Goal: Task Accomplishment & Management: Manage account settings

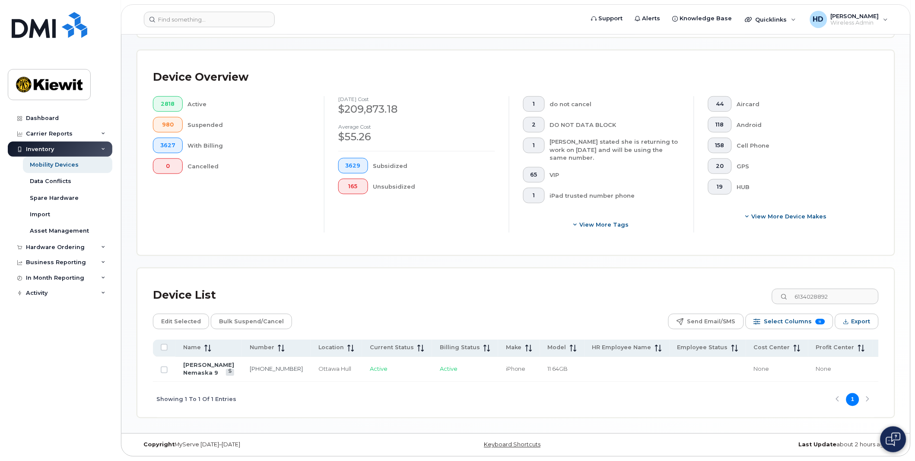
scroll to position [198, 0]
drag, startPoint x: 858, startPoint y: 287, endPoint x: 690, endPoint y: 271, distance: 169.3
click at [711, 284] on div "Device List 6134028892" at bounding box center [516, 295] width 726 height 22
click at [250, 366] on link "613-314-6653" at bounding box center [276, 369] width 53 height 7
drag, startPoint x: 801, startPoint y: 289, endPoint x: 729, endPoint y: 286, distance: 72.2
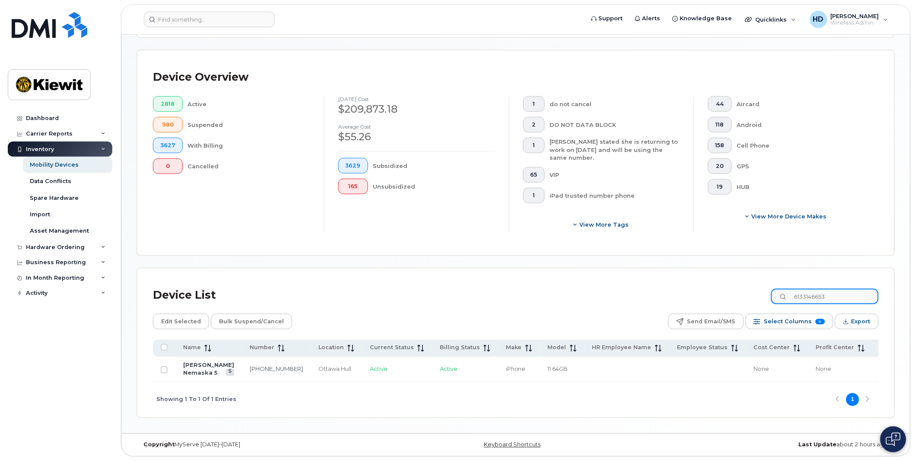
click at [743, 287] on div "Device List 6133146653" at bounding box center [516, 295] width 726 height 22
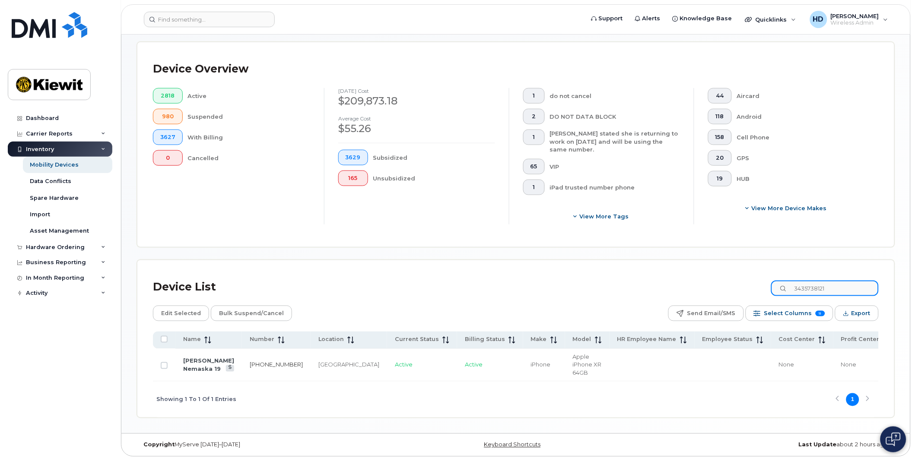
type input "3435738121"
click at [250, 362] on link "343-573-8121" at bounding box center [276, 365] width 53 height 7
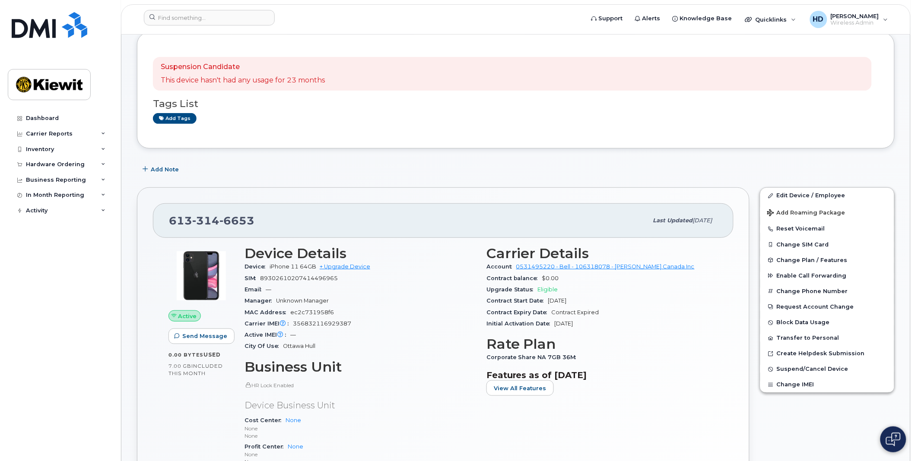
scroll to position [48, 0]
click at [816, 196] on link "Edit Device / Employee" at bounding box center [827, 196] width 134 height 16
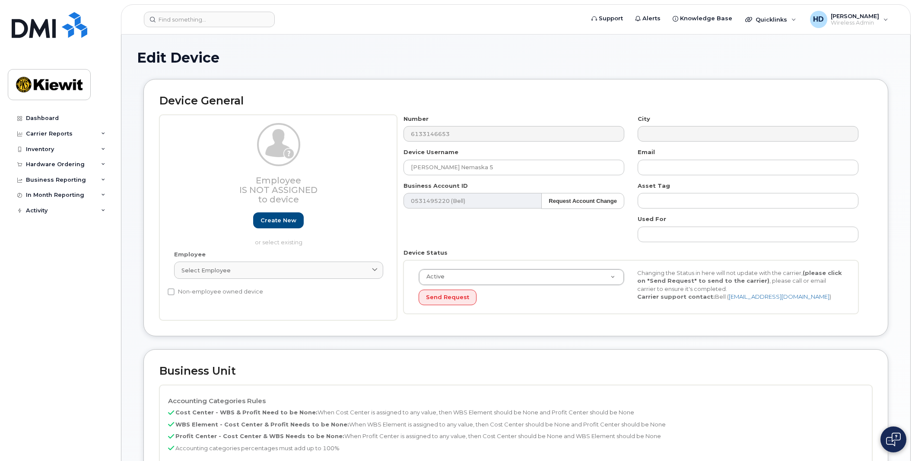
select select "14059"
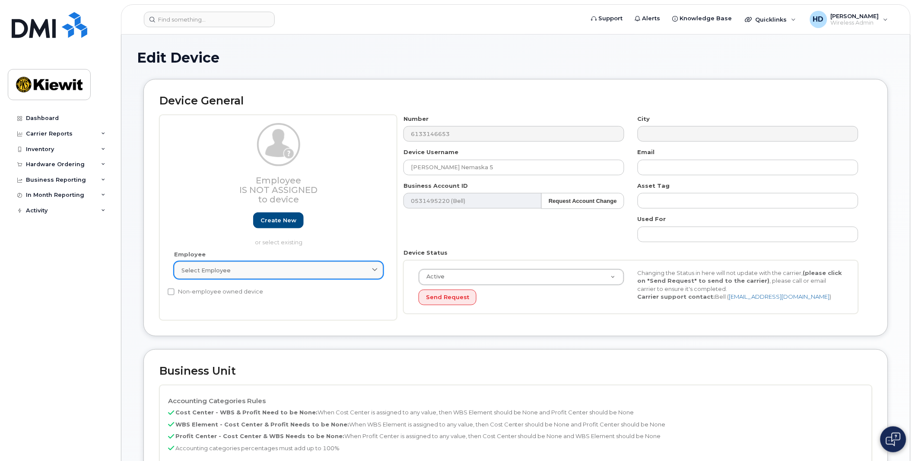
click at [267, 264] on link "Select employee" at bounding box center [278, 270] width 209 height 17
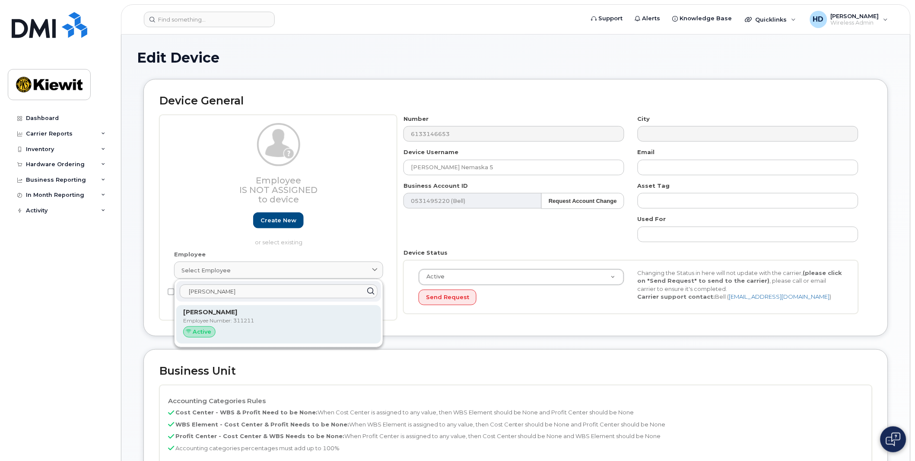
type input "ron mclau"
click at [245, 318] on p "Employee Number: 311211" at bounding box center [278, 321] width 191 height 8
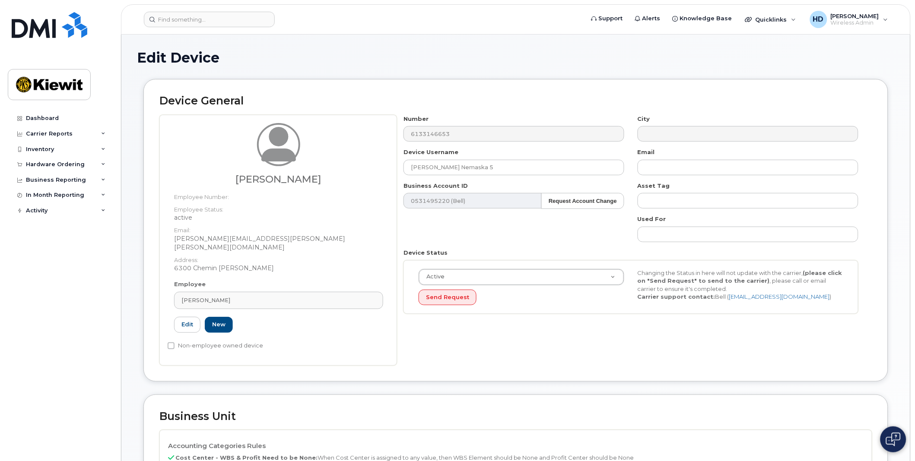
type input "311211"
type input "Ron Mclaughlin"
type input "ronald.mclaughlin@kiewit.com"
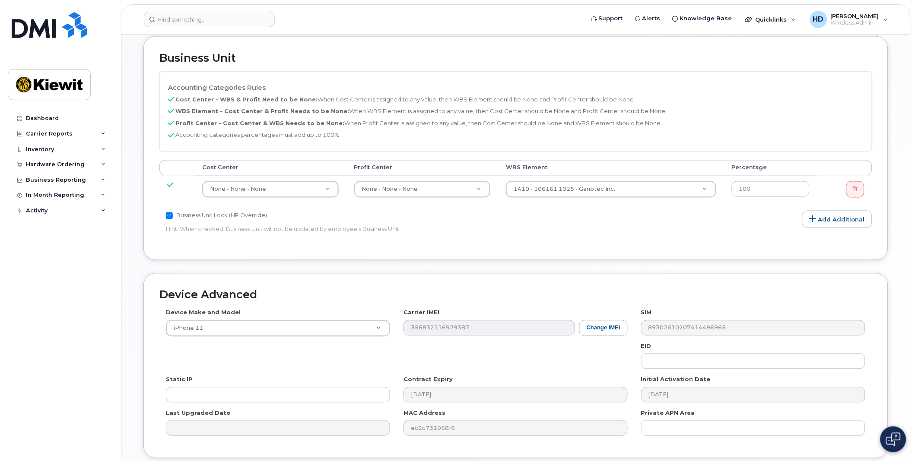
scroll to position [420, 0]
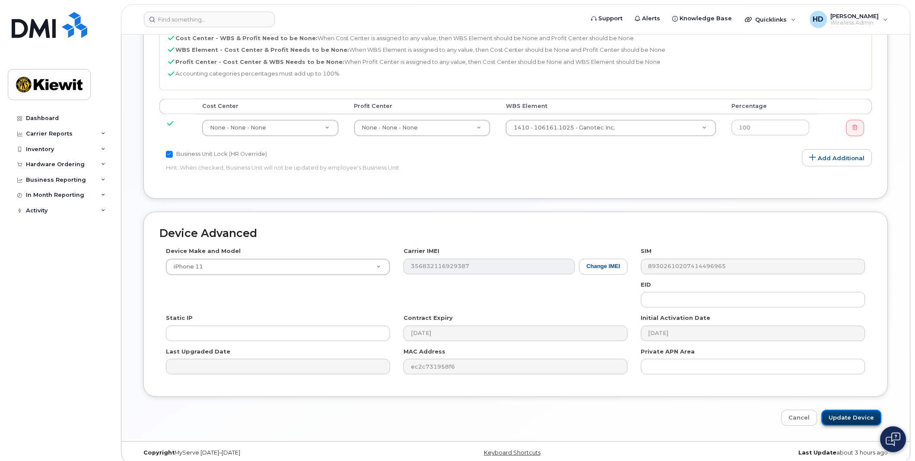
click at [854, 412] on input "Update Device" at bounding box center [852, 418] width 60 height 16
type input "Saving..."
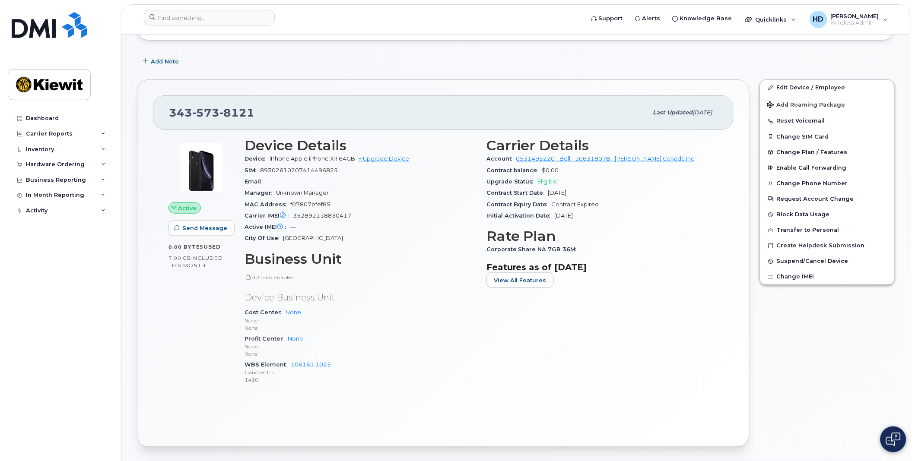
scroll to position [96, 0]
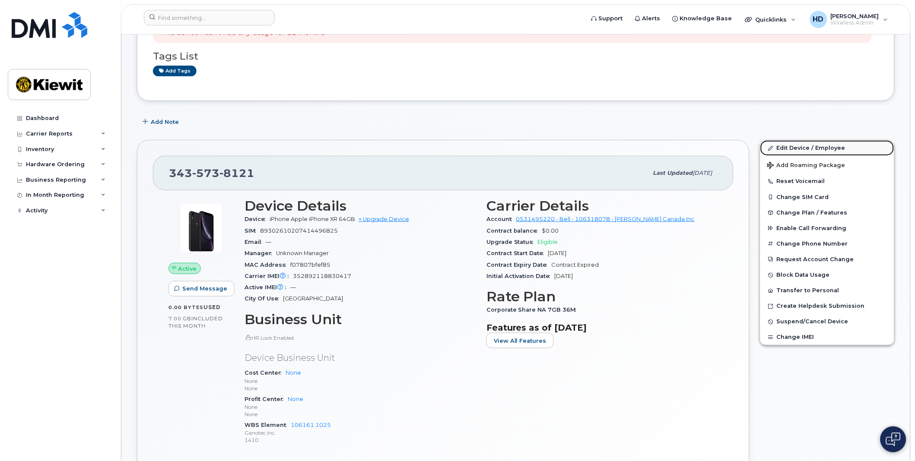
click at [806, 148] on link "Edit Device / Employee" at bounding box center [827, 148] width 134 height 16
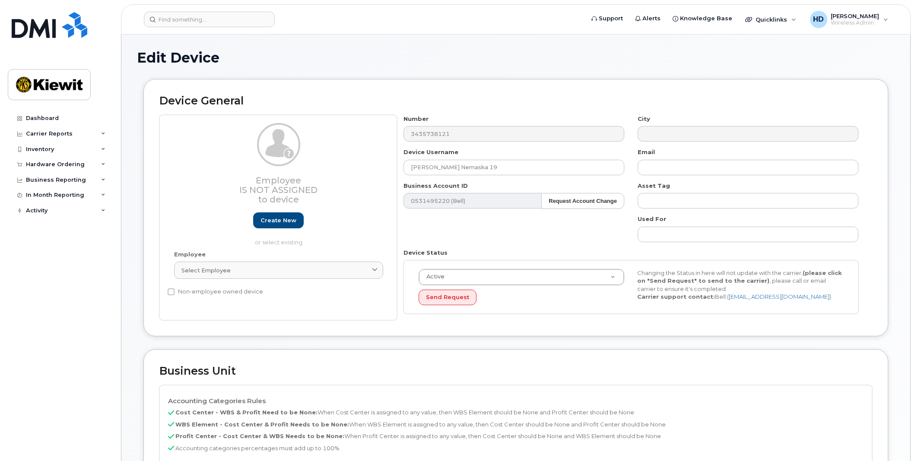
select select "14059"
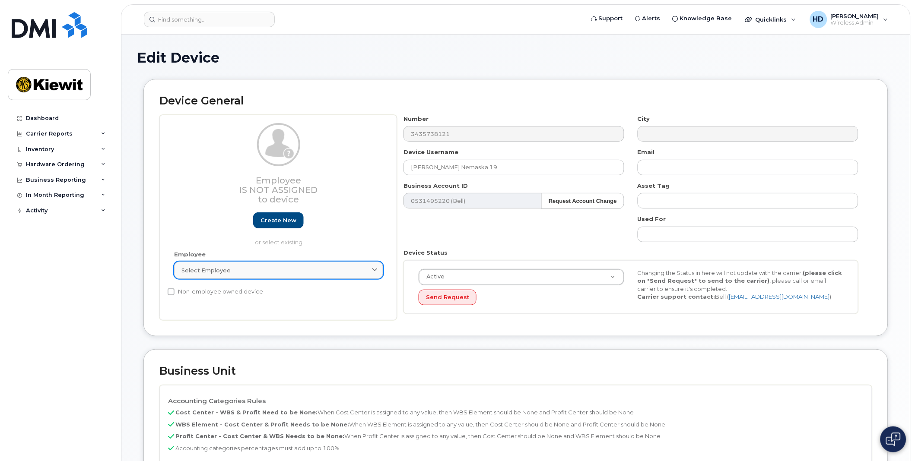
click at [329, 273] on div "Select employee" at bounding box center [278, 271] width 194 height 8
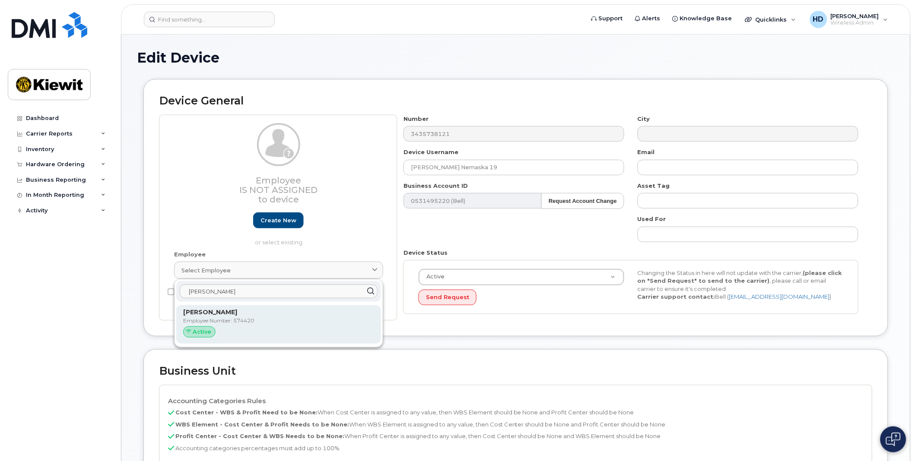
type input "steven dug"
click at [229, 309] on strong "[PERSON_NAME]" at bounding box center [210, 312] width 54 height 8
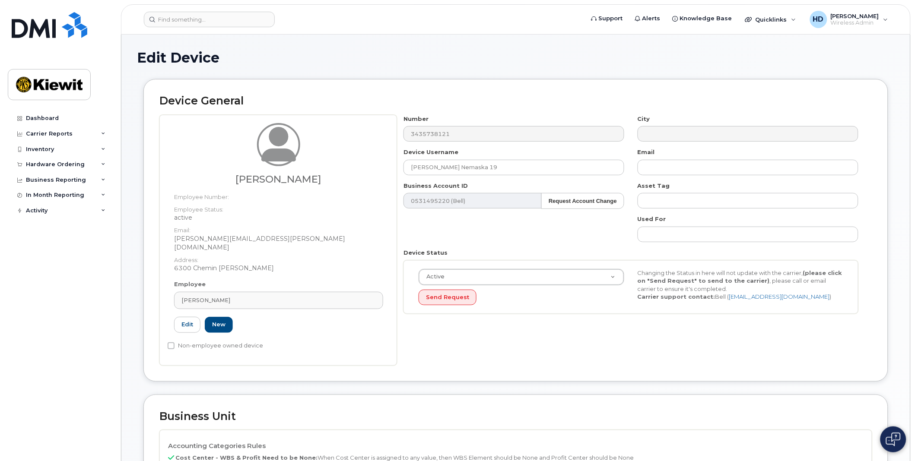
type input "574420"
type input "[PERSON_NAME]"
type input "[PERSON_NAME][EMAIL_ADDRESS][PERSON_NAME][DOMAIN_NAME]"
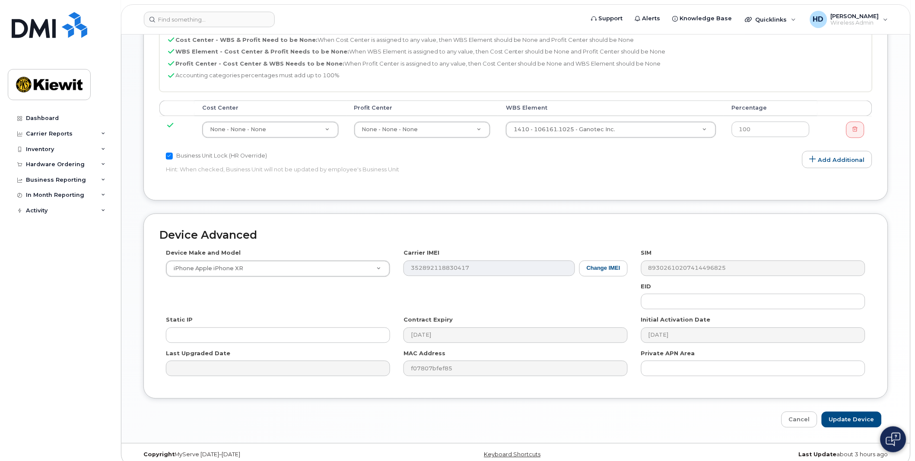
scroll to position [420, 0]
click at [858, 411] on input "Update Device" at bounding box center [852, 418] width 60 height 16
type input "Saving..."
